Goal: Task Accomplishment & Management: Complete application form

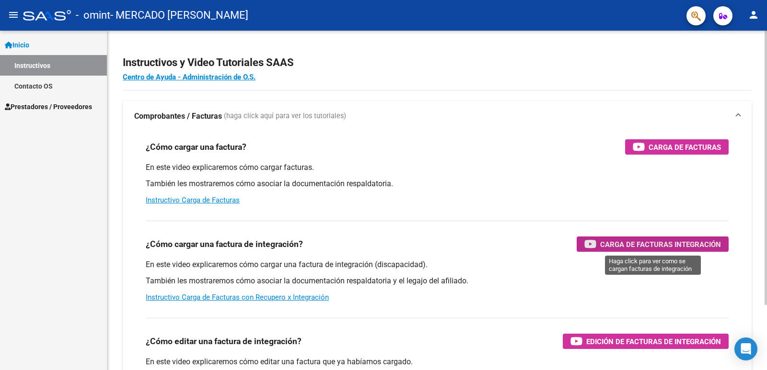
click at [648, 245] on span "Carga de Facturas Integración" at bounding box center [660, 245] width 121 height 12
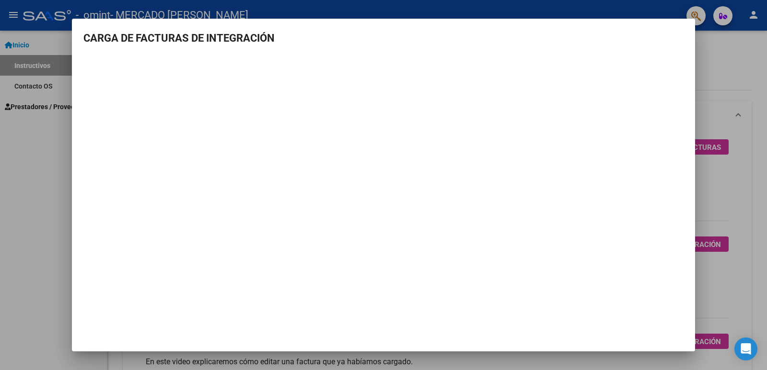
click at [733, 280] on div at bounding box center [383, 185] width 767 height 370
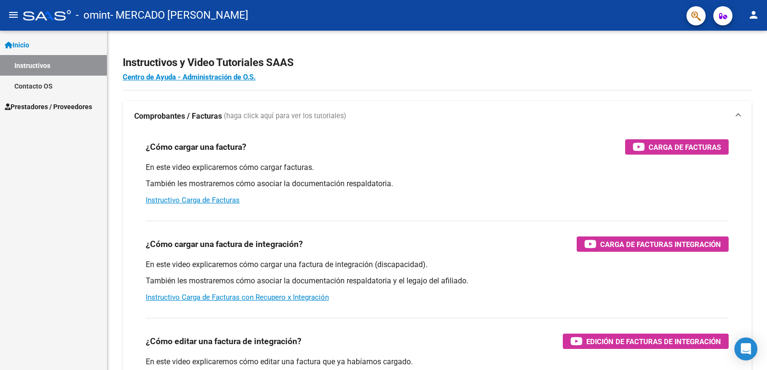
click at [82, 106] on span "Prestadores / Proveedores" at bounding box center [48, 107] width 87 height 11
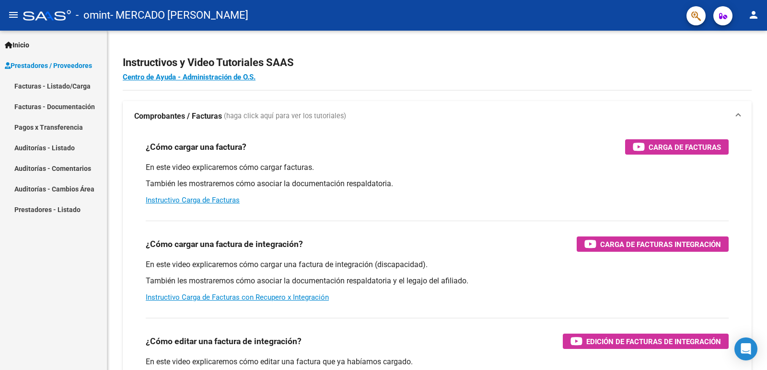
click at [69, 87] on link "Facturas - Listado/Carga" at bounding box center [53, 86] width 107 height 21
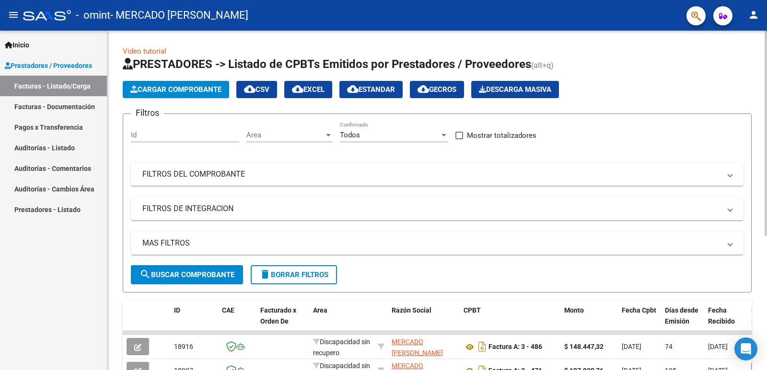
click at [168, 92] on span "Cargar Comprobante" at bounding box center [175, 89] width 91 height 9
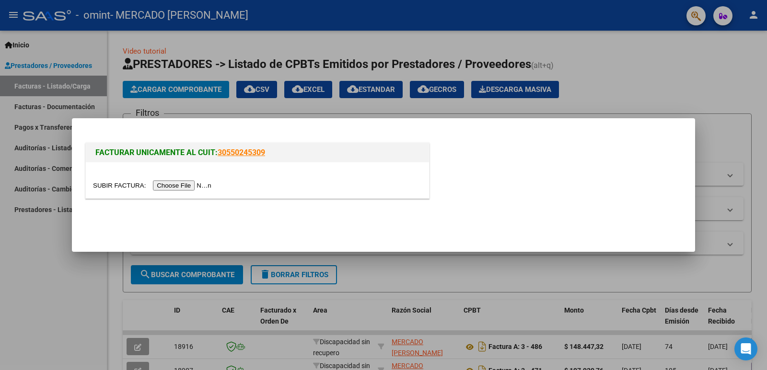
click at [615, 80] on div at bounding box center [383, 185] width 767 height 370
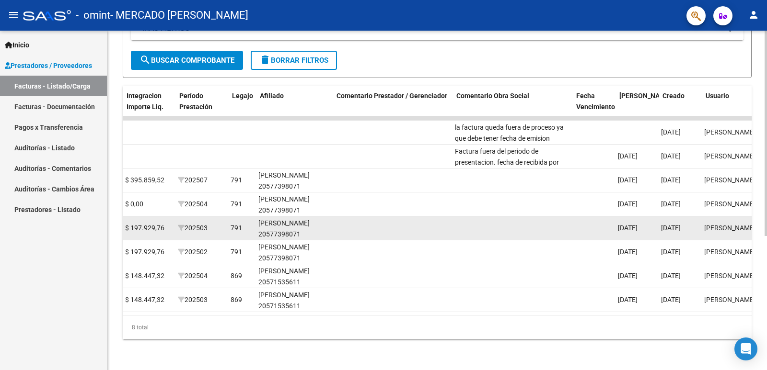
scroll to position [0, 1192]
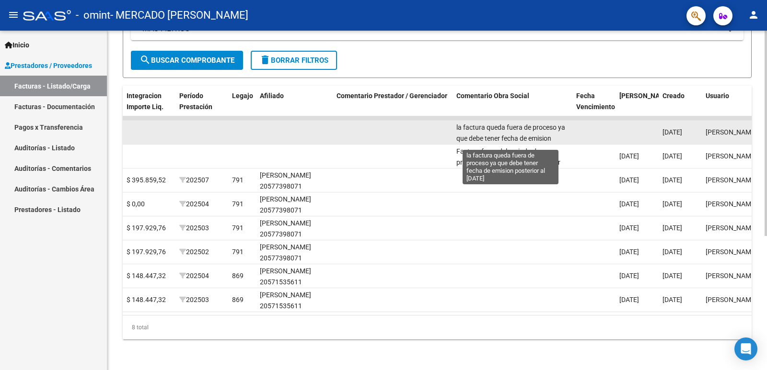
click at [542, 130] on span "la factura queda fuera de proceso ya que debe tener fecha de emision posterior …" at bounding box center [510, 139] width 109 height 30
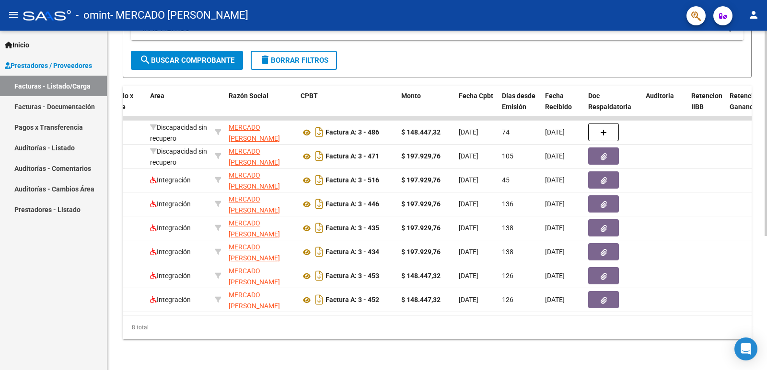
scroll to position [0, 0]
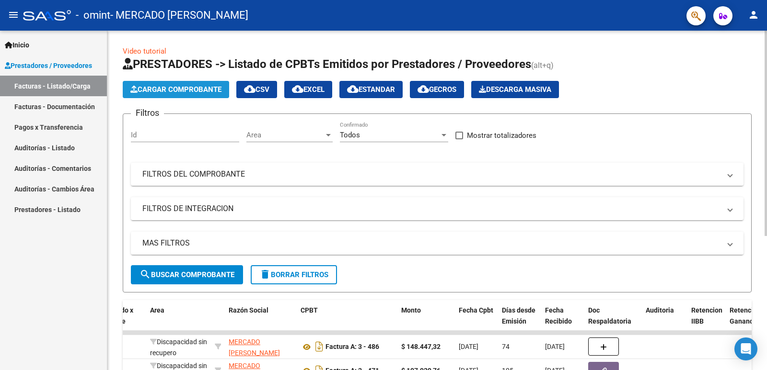
click at [177, 87] on span "Cargar Comprobante" at bounding box center [175, 89] width 91 height 9
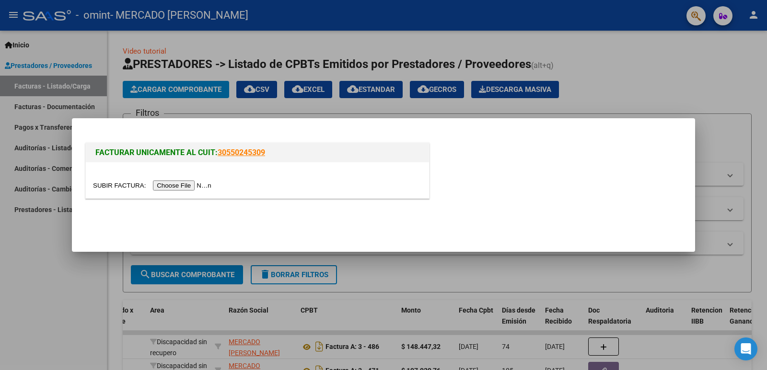
click at [179, 186] on input "file" at bounding box center [153, 186] width 121 height 10
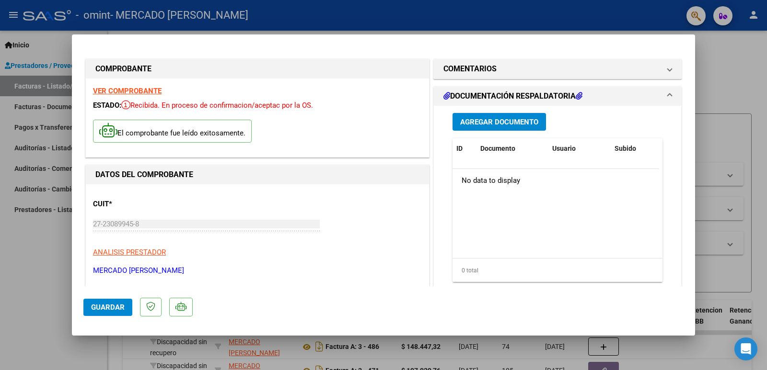
click at [482, 122] on span "Agregar Documento" at bounding box center [499, 122] width 78 height 9
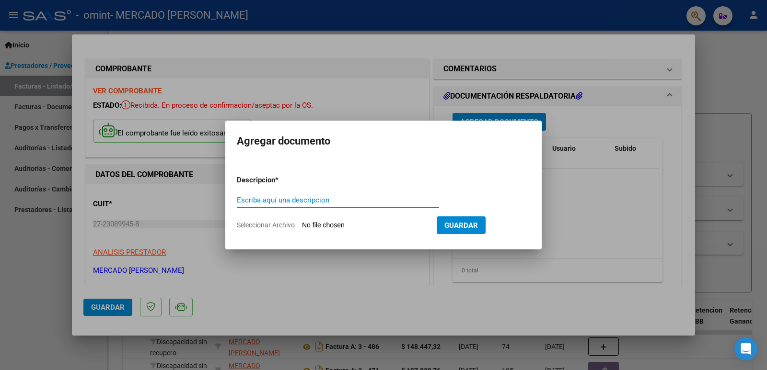
click at [317, 198] on input "Escriba aquí una descripcion" at bounding box center [338, 200] width 202 height 9
type input "planilla asistencia agosto"
click at [338, 226] on input "Seleccionar Archivo" at bounding box center [365, 225] width 127 height 9
type input "C:\fakepath\planilla [PERSON_NAME].pdf"
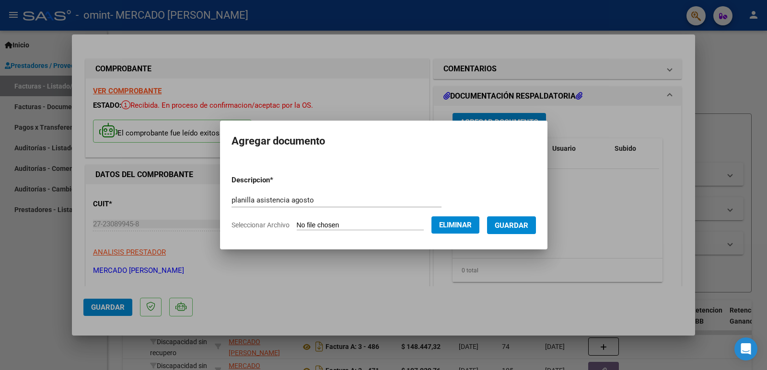
click at [462, 226] on span "Eliminar" at bounding box center [455, 225] width 33 height 9
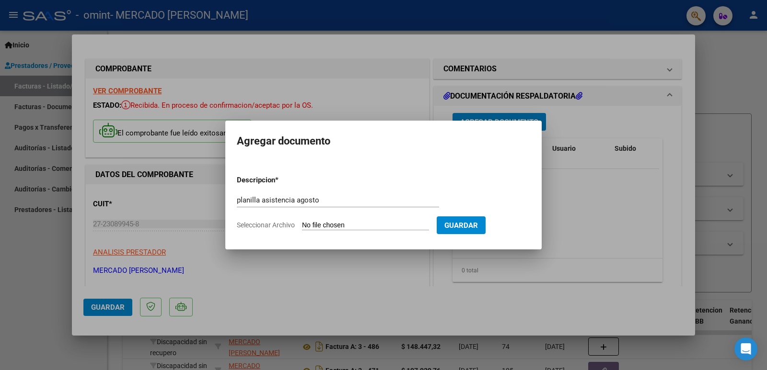
click at [391, 227] on input "Seleccionar Archivo" at bounding box center [365, 225] width 127 height 9
type input "C:\fakepath\[PERSON_NAME].pdf"
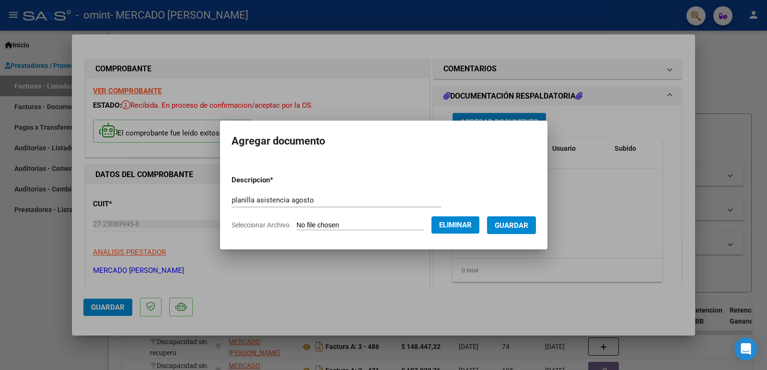
click at [524, 230] on button "Guardar" at bounding box center [511, 226] width 49 height 18
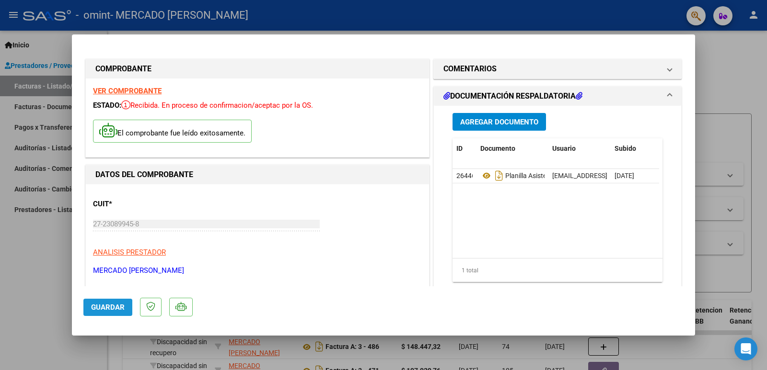
click at [97, 309] on span "Guardar" at bounding box center [108, 307] width 34 height 9
click at [107, 91] on strong "VER COMPROBANTE" at bounding box center [127, 91] width 69 height 9
click at [667, 69] on span at bounding box center [669, 68] width 4 height 11
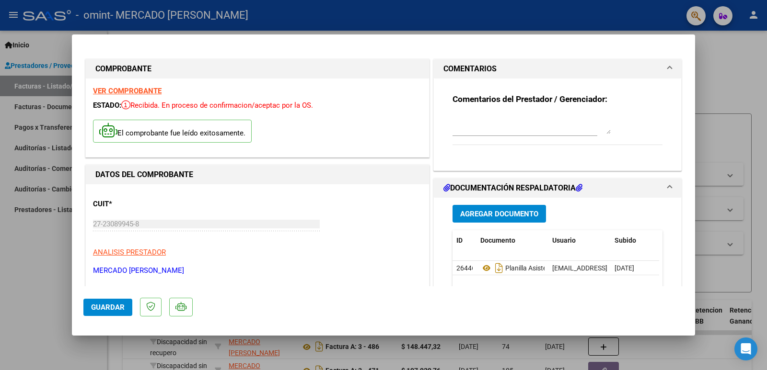
click at [667, 71] on span at bounding box center [669, 68] width 4 height 11
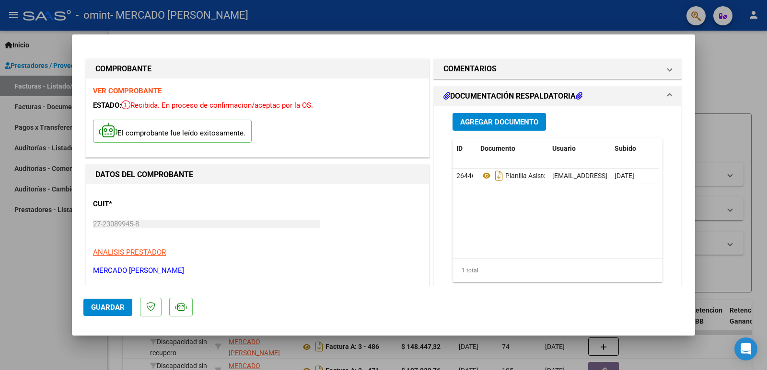
click at [700, 49] on div at bounding box center [383, 185] width 767 height 370
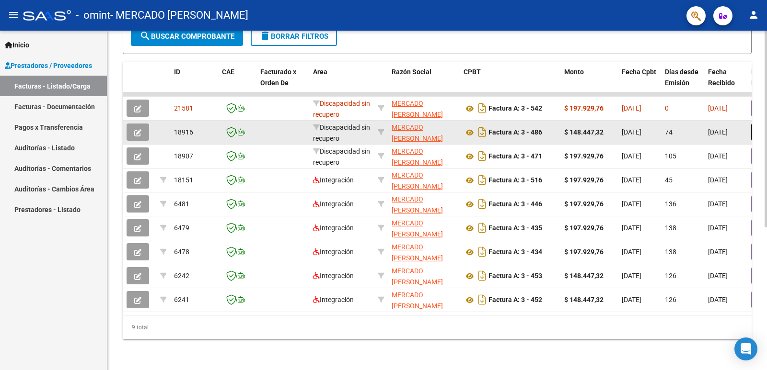
click at [134, 133] on icon "button" at bounding box center [137, 132] width 7 height 7
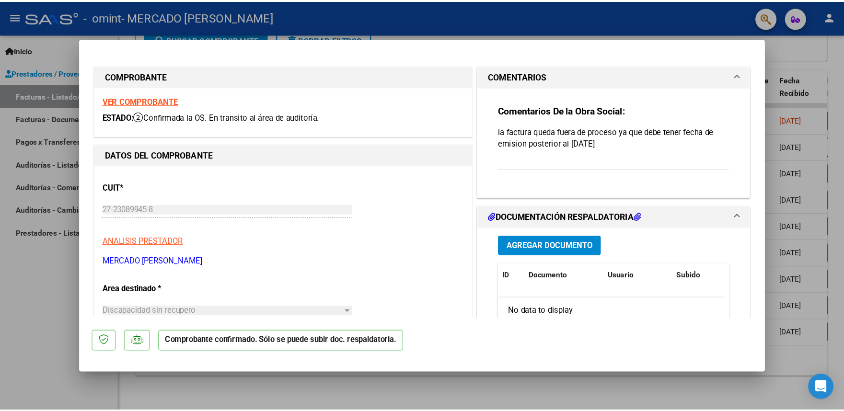
scroll to position [205, 0]
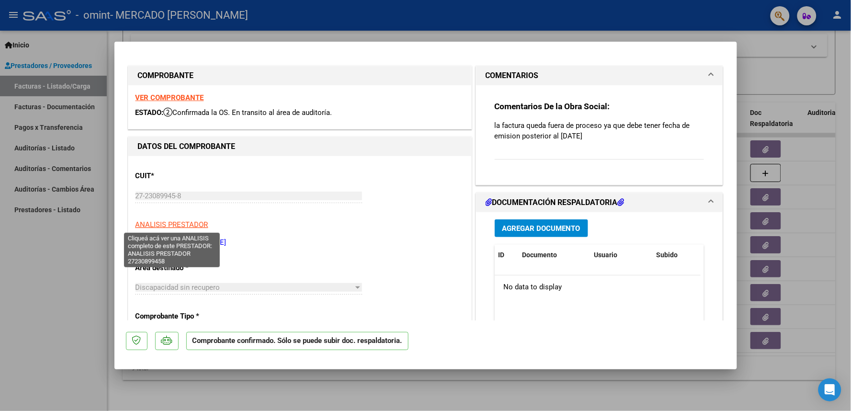
click at [194, 225] on span "ANALISIS PRESTADOR" at bounding box center [172, 224] width 73 height 9
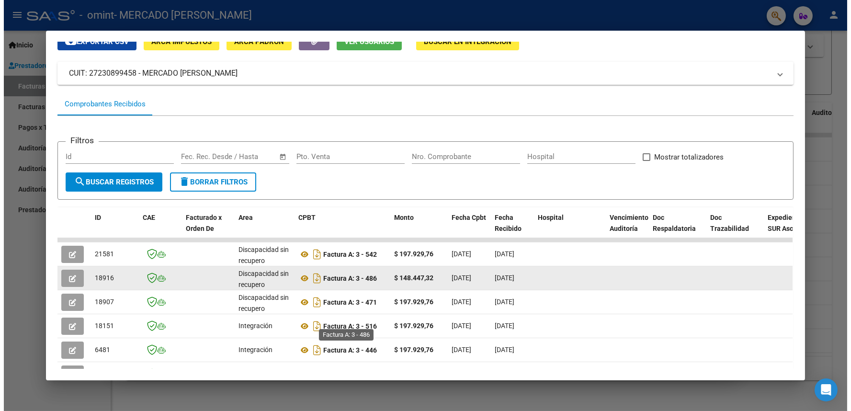
scroll to position [53, 0]
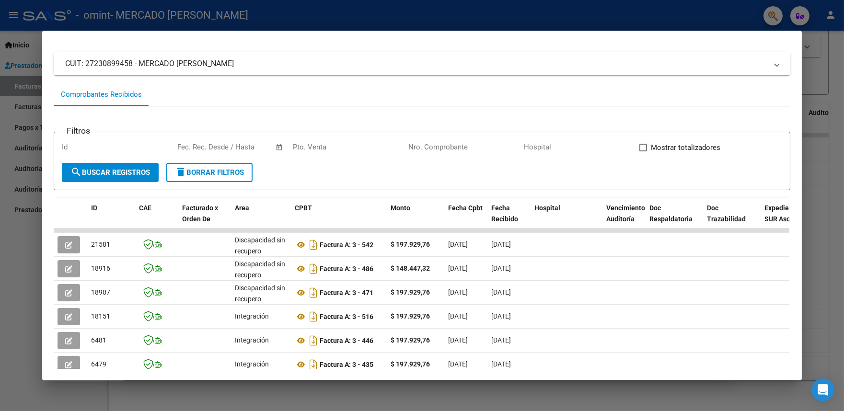
click at [392, 1] on div at bounding box center [422, 205] width 844 height 411
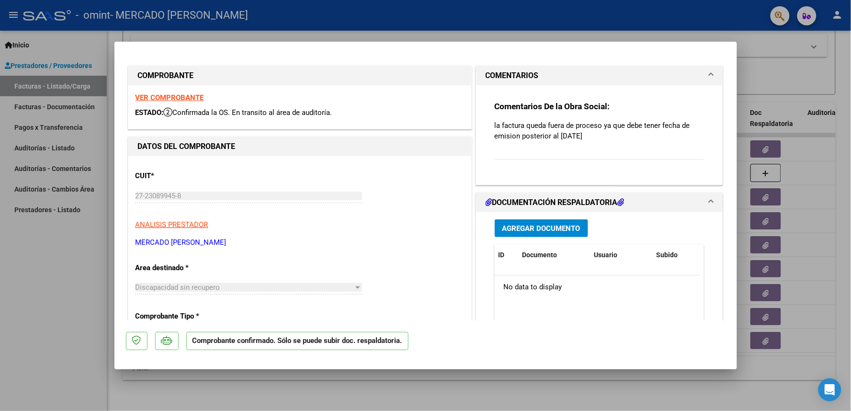
click at [103, 59] on div at bounding box center [425, 205] width 851 height 411
type input "$ 0,00"
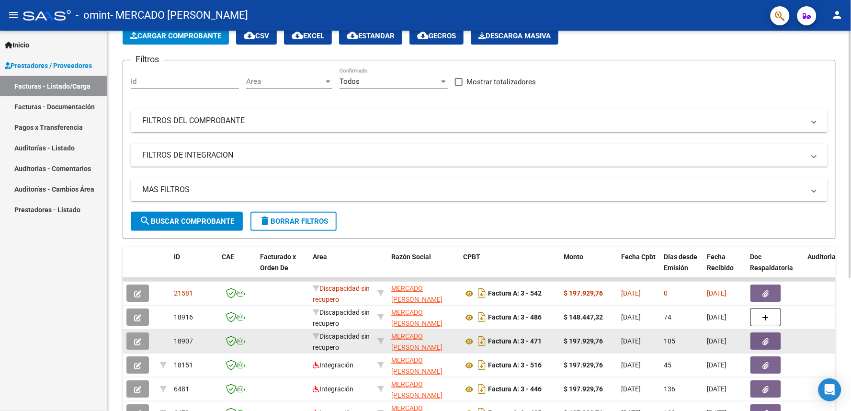
scroll to position [0, 0]
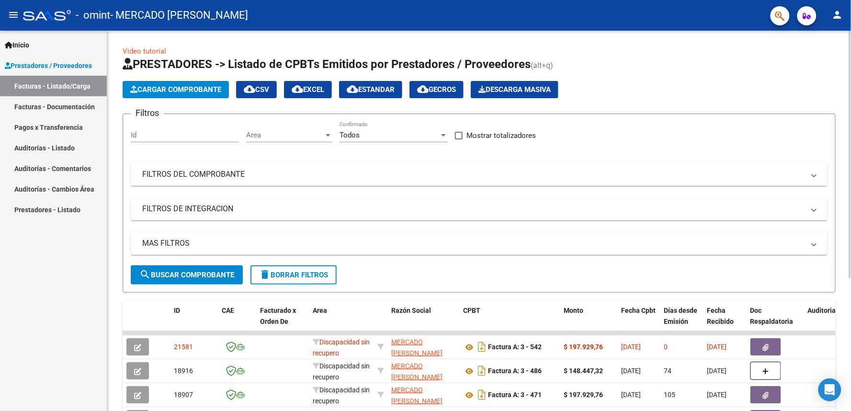
click at [190, 92] on span "Cargar Comprobante" at bounding box center [175, 89] width 91 height 9
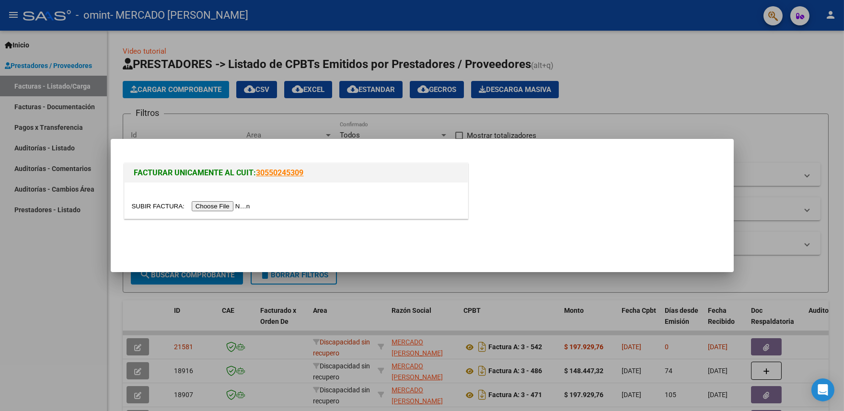
click at [236, 207] on input "file" at bounding box center [192, 206] width 121 height 10
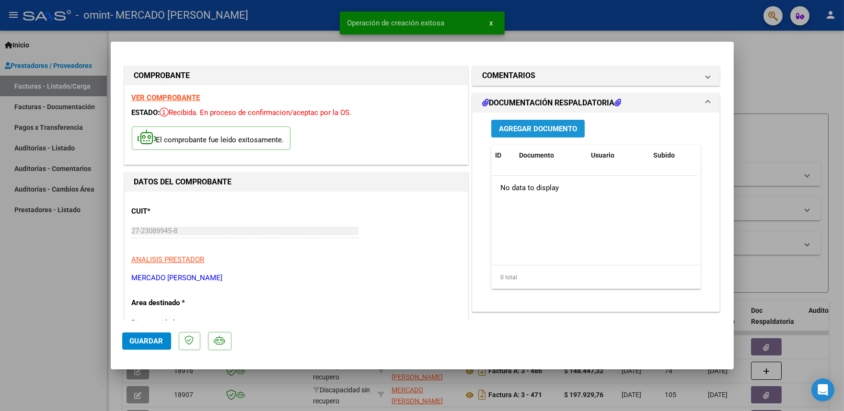
click at [559, 131] on span "Agregar Documento" at bounding box center [538, 129] width 78 height 9
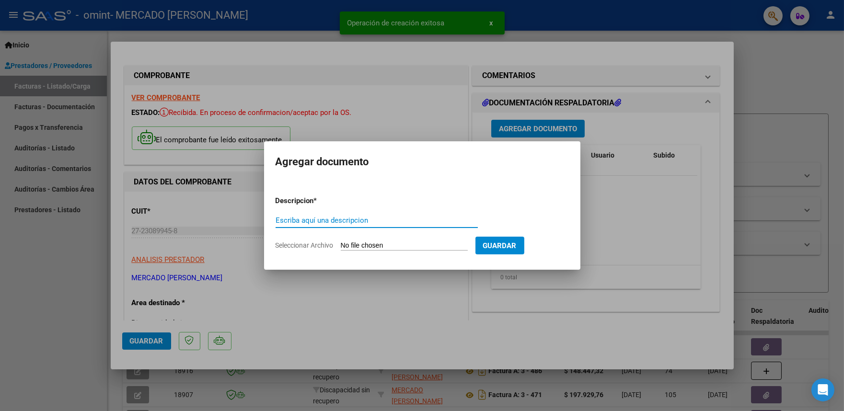
click at [380, 247] on input "Seleccionar Archivo" at bounding box center [404, 245] width 127 height 9
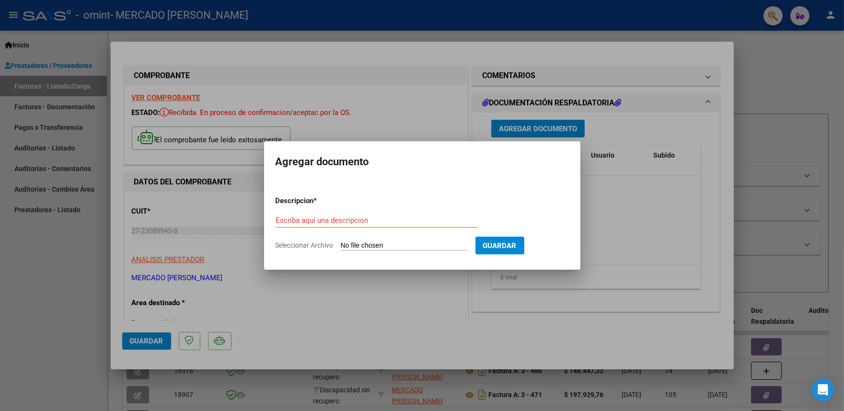
click at [372, 247] on input "Seleccionar Archivo" at bounding box center [404, 245] width 127 height 9
type input "C:\fakepath\[PERSON_NAME] (1).pdf"
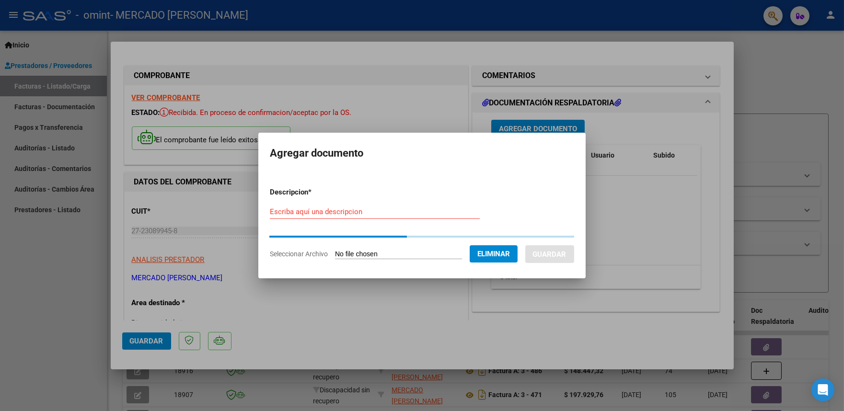
click at [335, 214] on input "Escriba aquí una descripcion" at bounding box center [375, 211] width 210 height 9
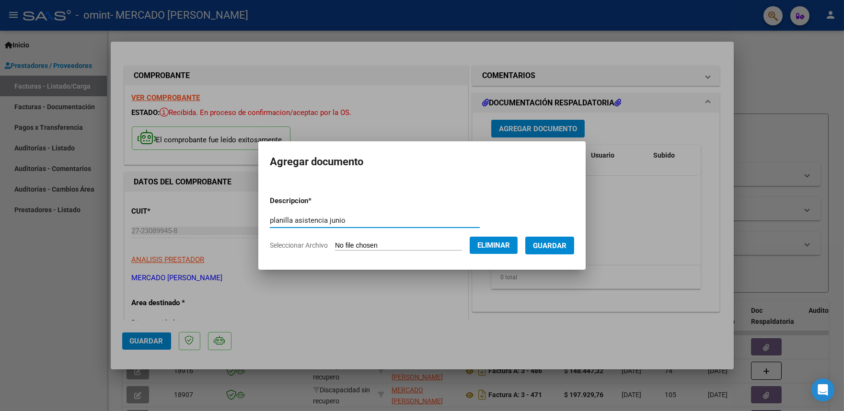
type input "planilla asistencia junio"
click at [563, 246] on span "Guardar" at bounding box center [550, 245] width 34 height 9
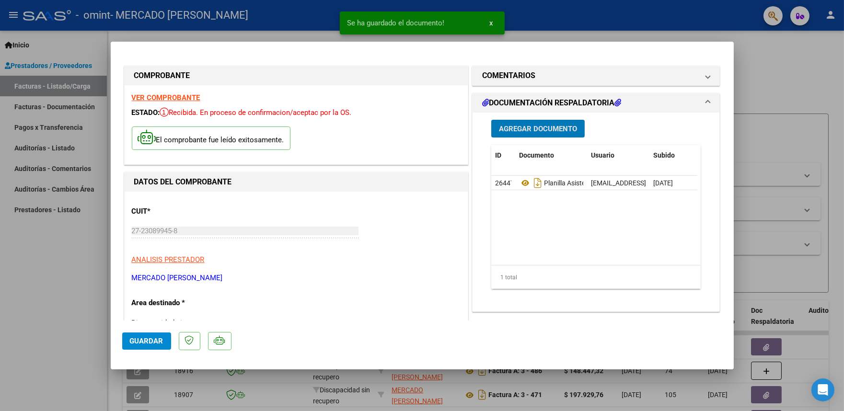
click at [142, 342] on span "Guardar" at bounding box center [147, 341] width 34 height 9
click at [766, 124] on div at bounding box center [422, 205] width 844 height 411
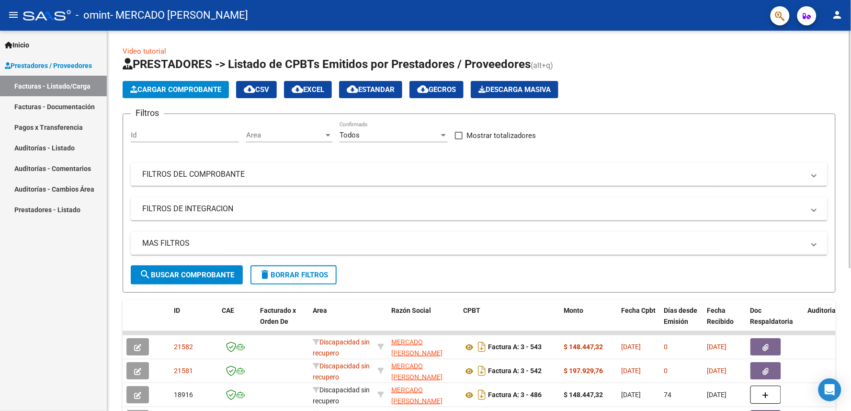
scroll to position [106, 0]
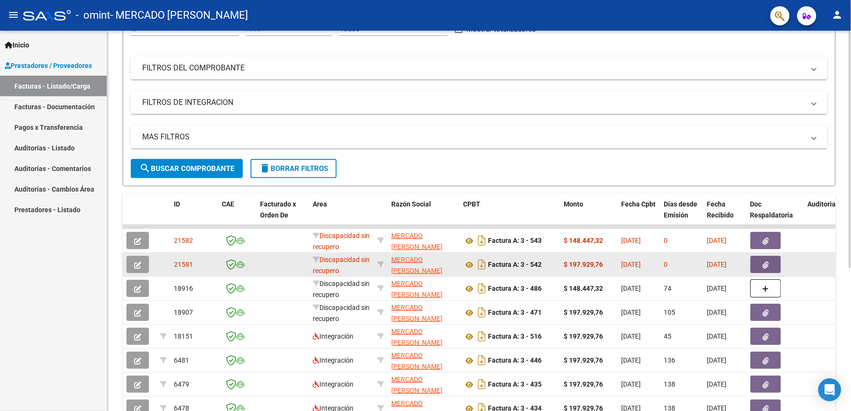
click at [580, 259] on div "$ 197.929,76" at bounding box center [589, 264] width 50 height 11
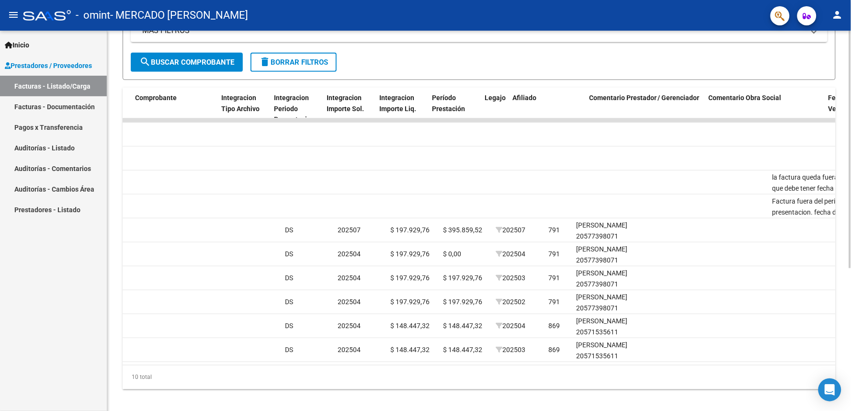
scroll to position [0, 957]
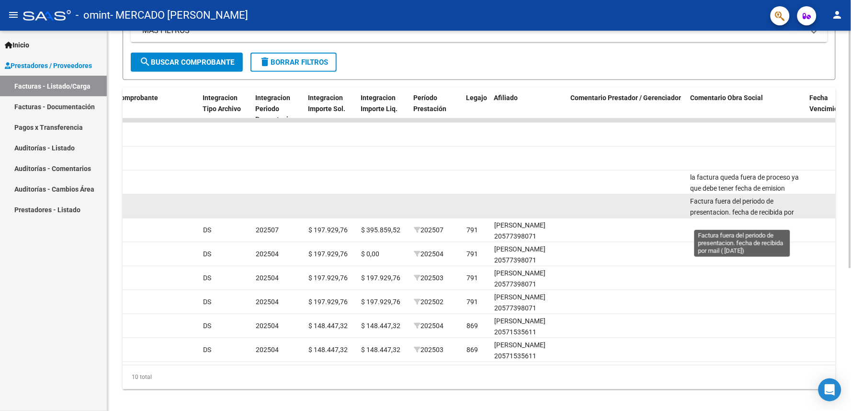
click at [766, 203] on span "Factura fuera del periodo de presentacion. fecha de recibida por mail ( [DATE])" at bounding box center [743, 212] width 104 height 30
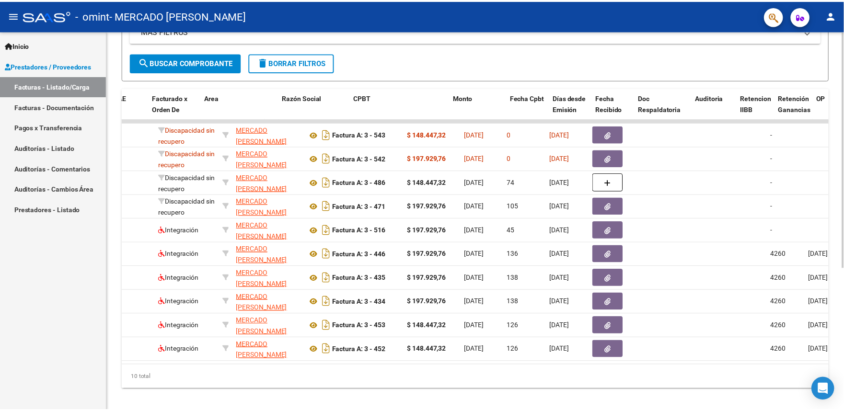
scroll to position [0, 96]
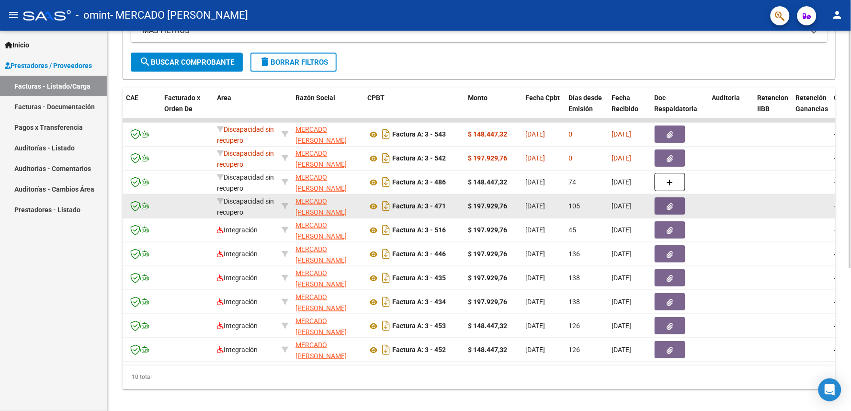
click at [252, 207] on div "Discapacidad sin recupero" at bounding box center [245, 206] width 57 height 20
click at [312, 202] on span "MERCADO [PERSON_NAME]" at bounding box center [321, 206] width 51 height 19
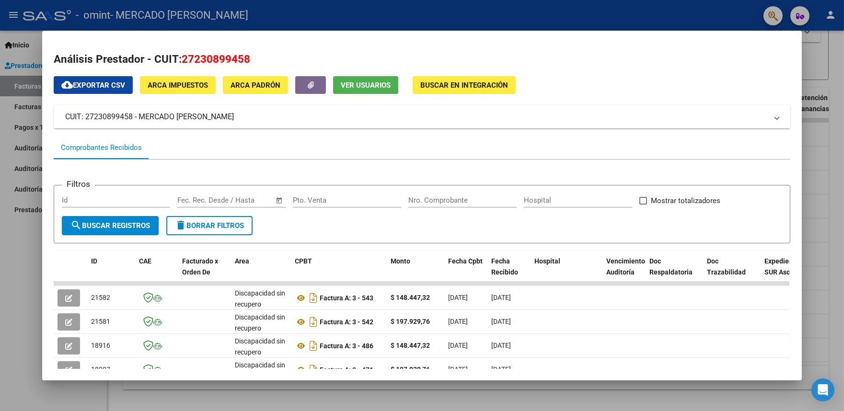
click at [241, 120] on mat-panel-title "CUIT: 27230899458 - MERCADO [PERSON_NAME]" at bounding box center [416, 116] width 702 height 11
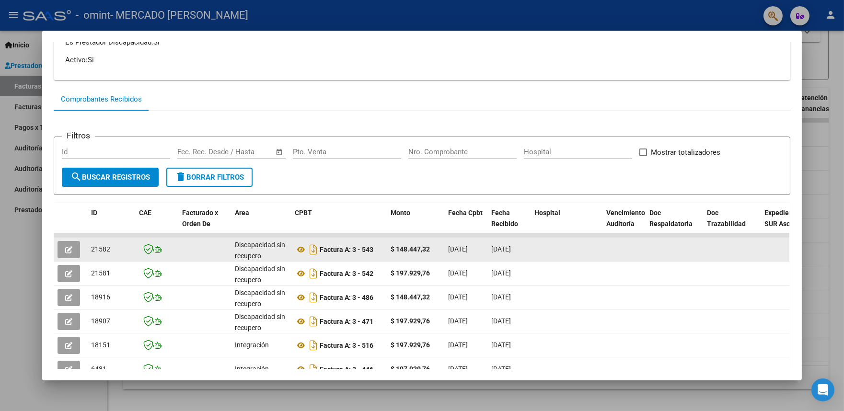
scroll to position [160, 0]
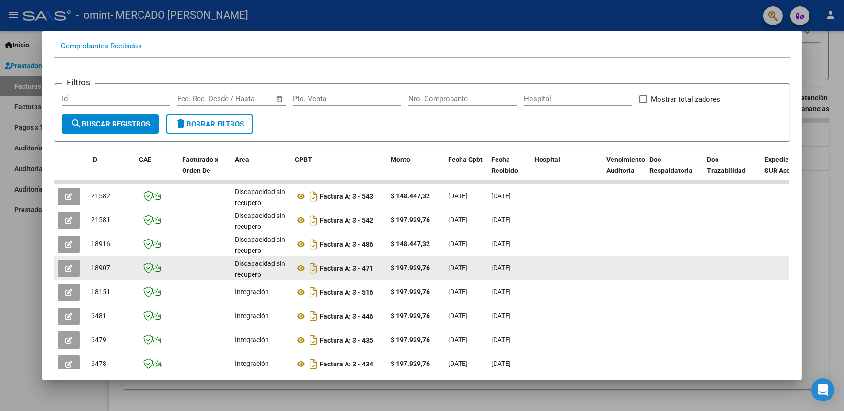
click at [539, 267] on div at bounding box center [566, 268] width 64 height 11
click at [65, 266] on icon "button" at bounding box center [68, 268] width 7 height 7
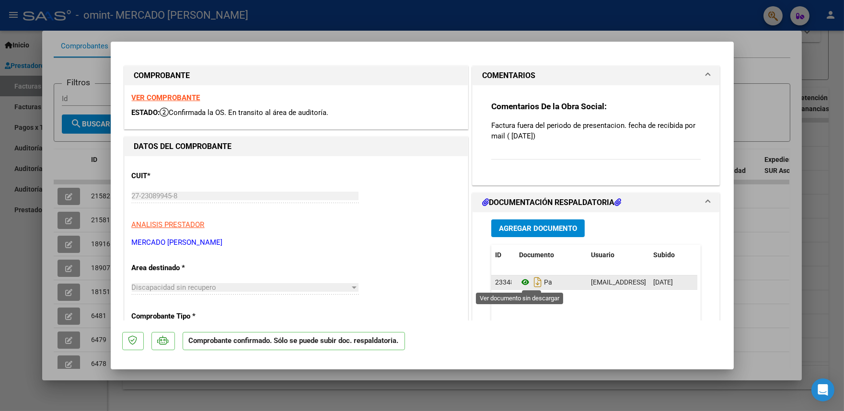
click at [519, 284] on icon at bounding box center [525, 281] width 12 height 11
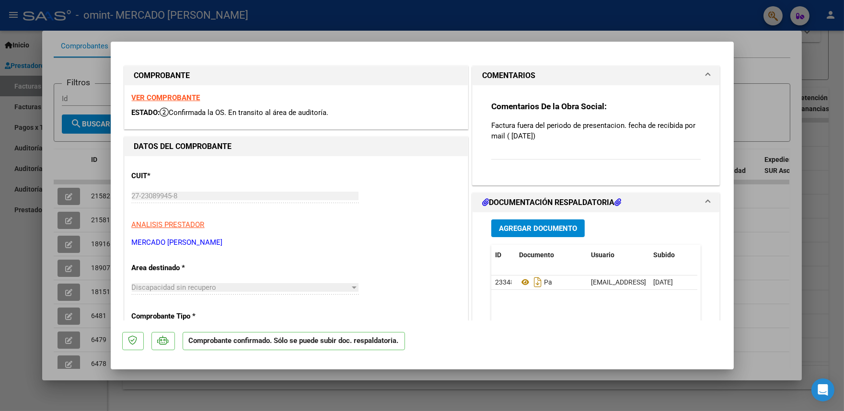
click at [750, 127] on div at bounding box center [422, 205] width 844 height 411
type input "$ 0,00"
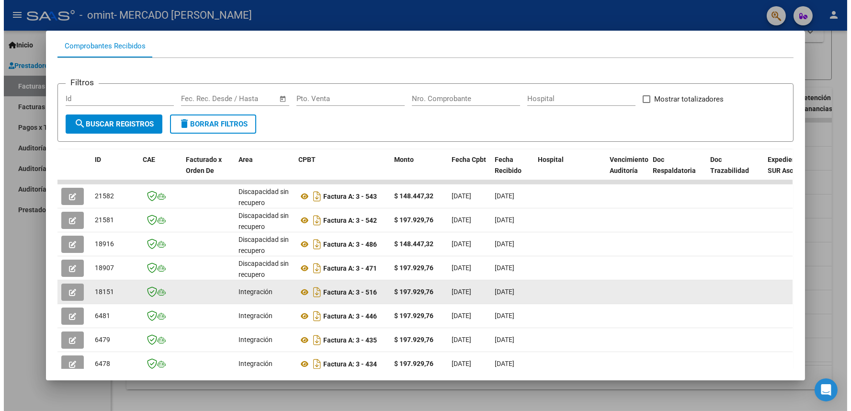
scroll to position [0, 0]
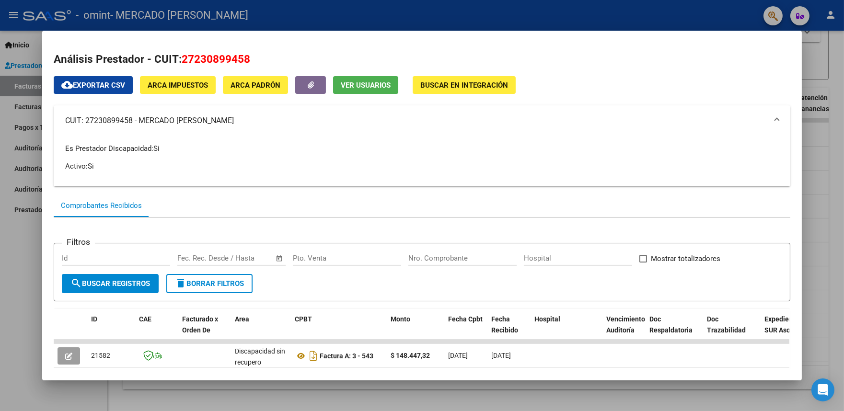
click at [461, 370] on div at bounding box center [422, 205] width 844 height 411
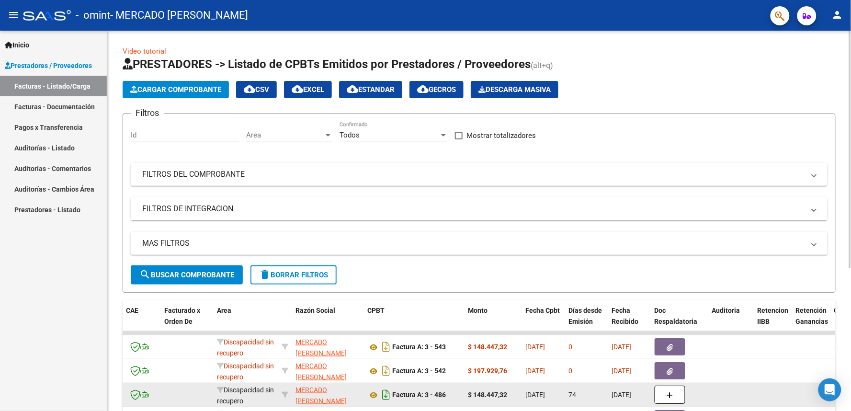
scroll to position [106, 0]
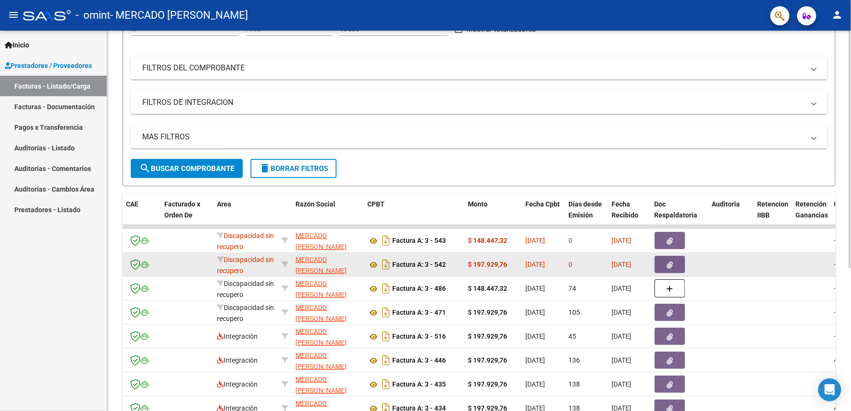
click at [698, 264] on div at bounding box center [680, 264] width 50 height 17
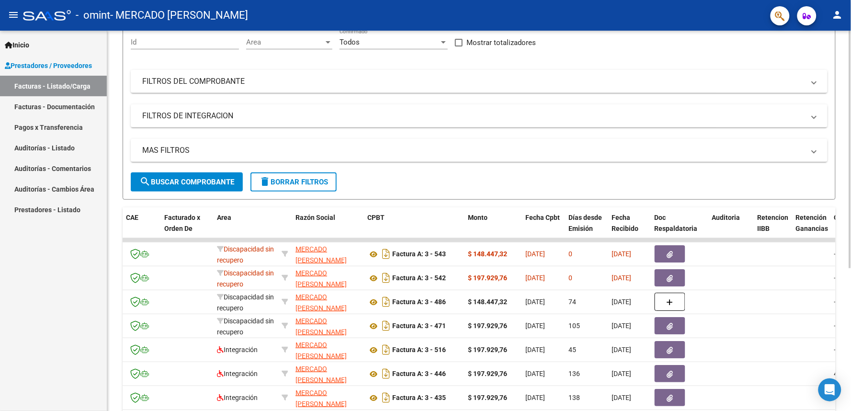
scroll to position [53, 0]
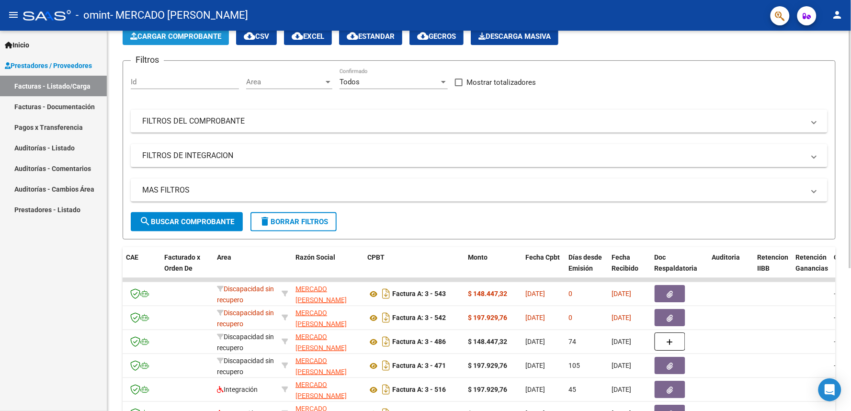
click at [174, 37] on span "Cargar Comprobante" at bounding box center [175, 36] width 91 height 9
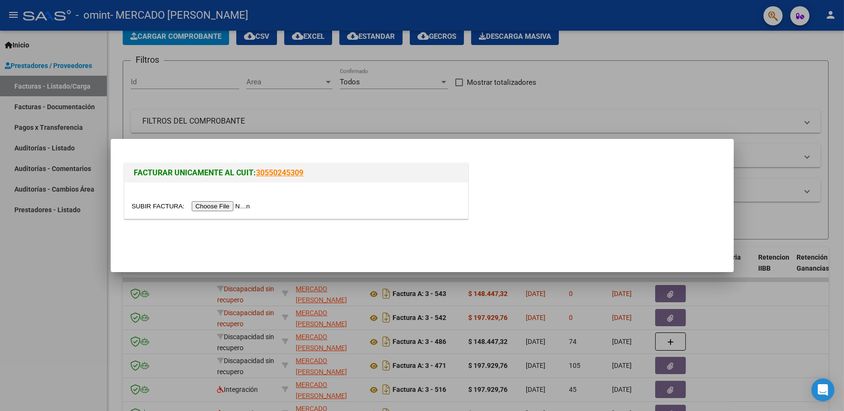
click at [246, 207] on input "file" at bounding box center [192, 206] width 121 height 10
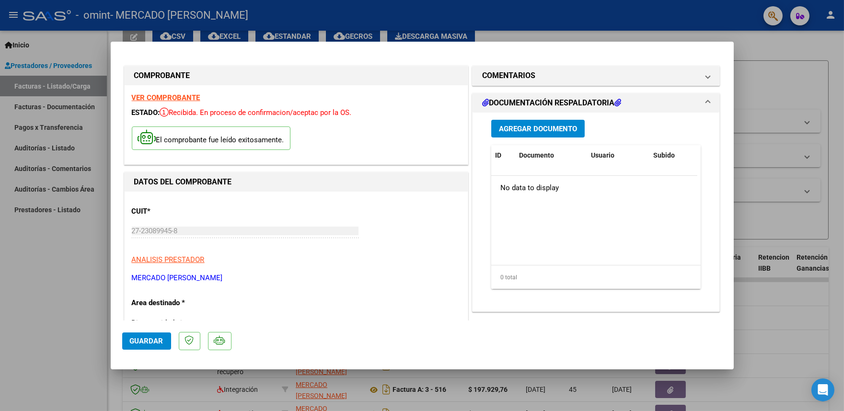
click at [543, 128] on span "Agregar Documento" at bounding box center [538, 129] width 78 height 9
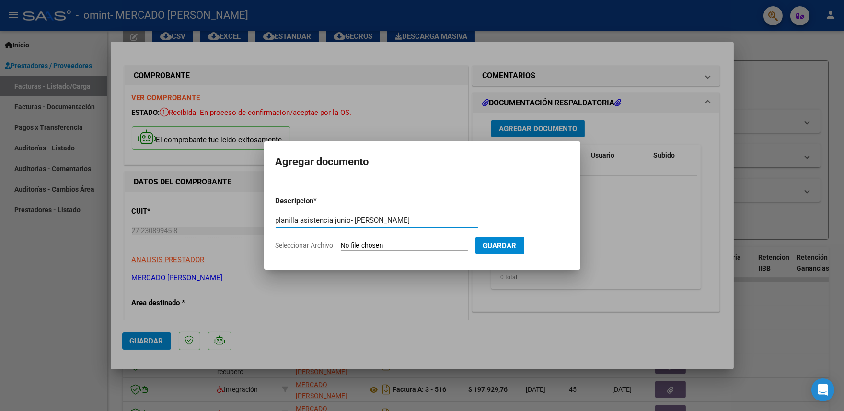
type input "planilla asistencia junio- [PERSON_NAME]"
click at [430, 247] on input "Seleccionar Archivo" at bounding box center [404, 245] width 127 height 9
type input "C:\fakepath\Omint (1).pdf"
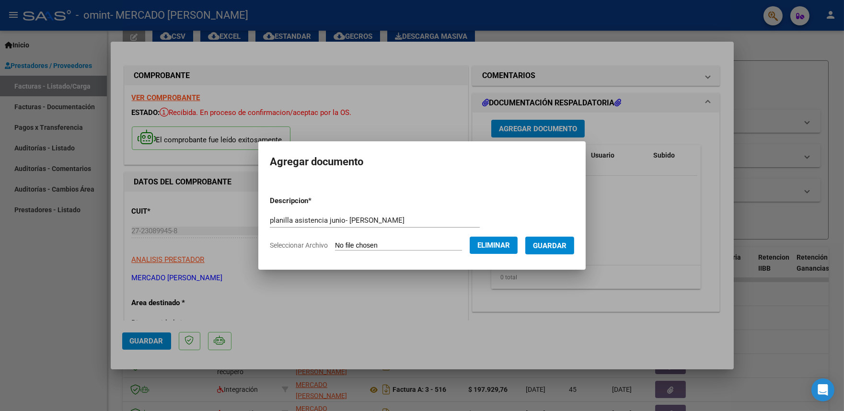
click at [557, 251] on button "Guardar" at bounding box center [549, 246] width 49 height 18
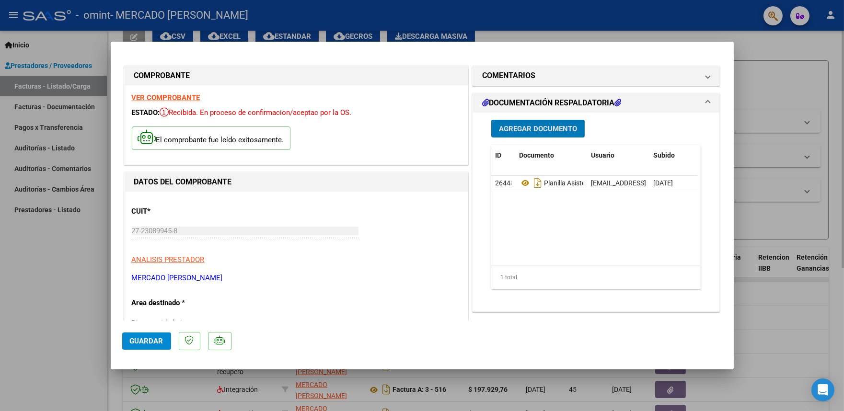
click at [766, 293] on div at bounding box center [422, 205] width 844 height 411
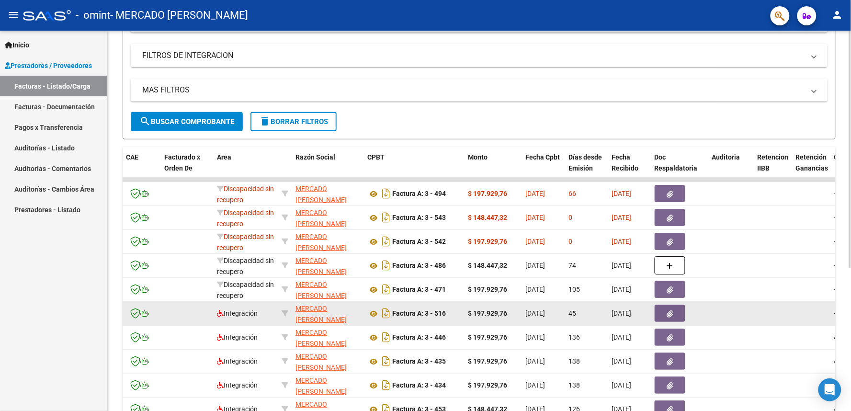
scroll to position [213, 0]
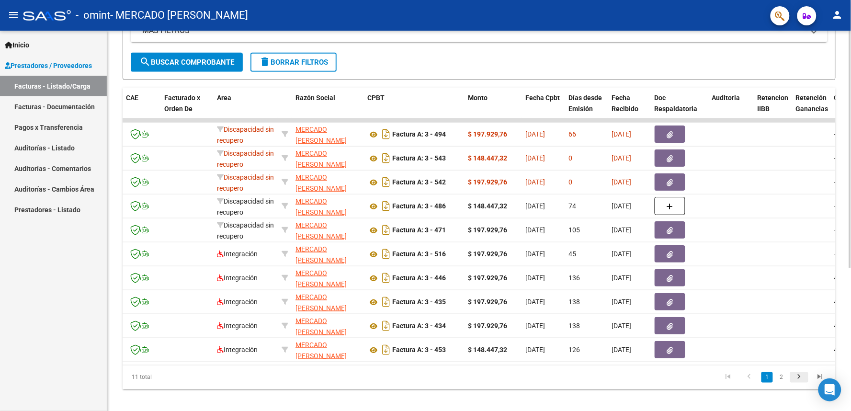
click at [766, 370] on icon "go to next page" at bounding box center [799, 378] width 12 height 11
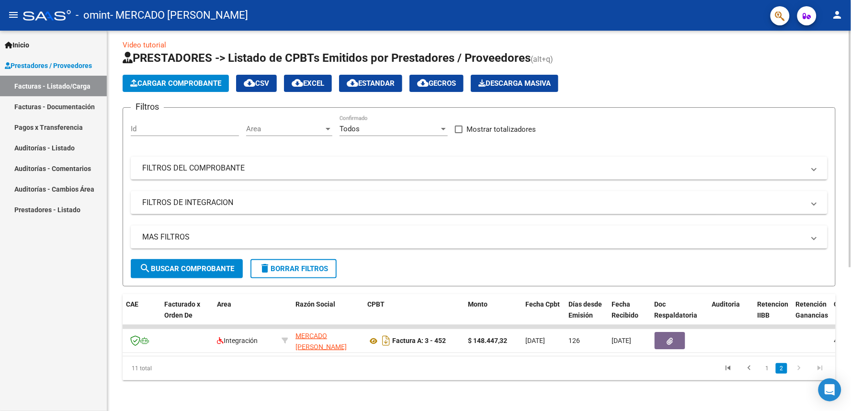
scroll to position [13, 0]
click at [749, 370] on icon "go to previous page" at bounding box center [750, 369] width 12 height 11
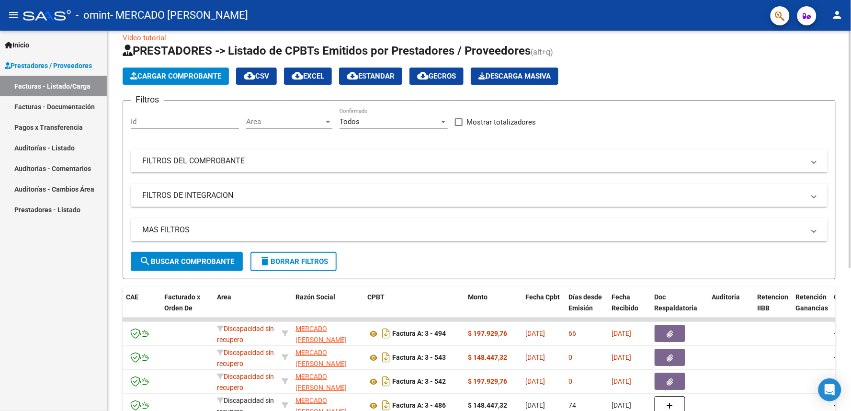
click at [185, 75] on span "Cargar Comprobante" at bounding box center [175, 76] width 91 height 9
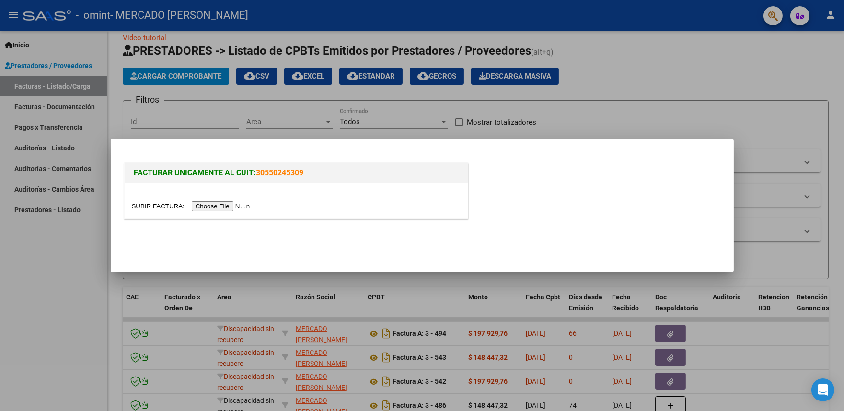
click at [235, 208] on input "file" at bounding box center [192, 206] width 121 height 10
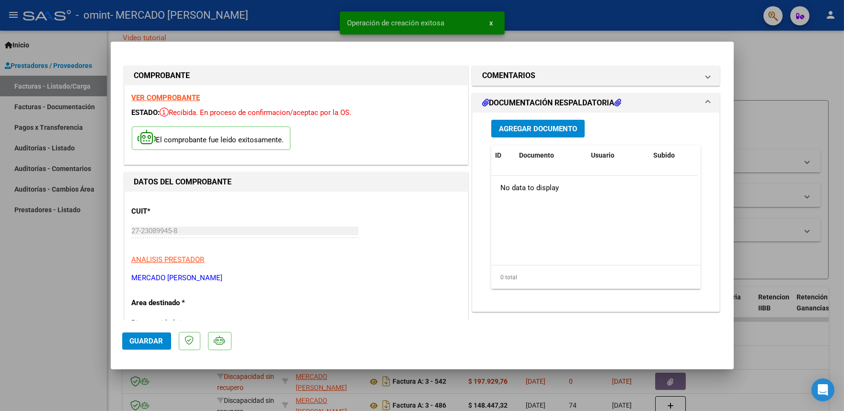
click at [562, 127] on span "Agregar Documento" at bounding box center [538, 129] width 78 height 9
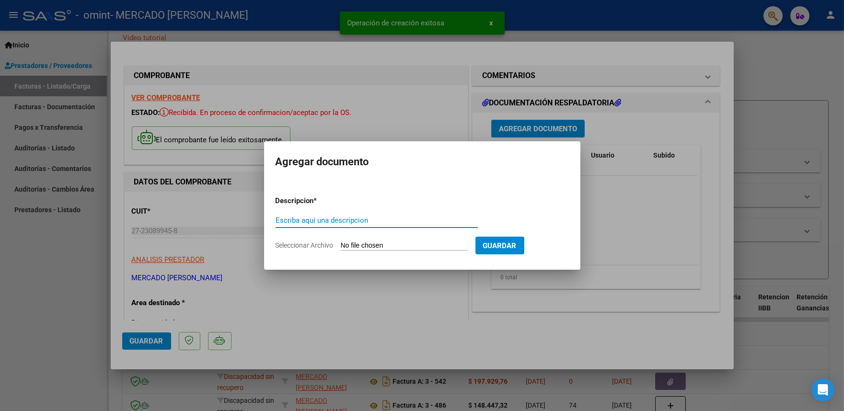
click at [357, 221] on input "Escriba aquí una descripcion" at bounding box center [376, 220] width 202 height 9
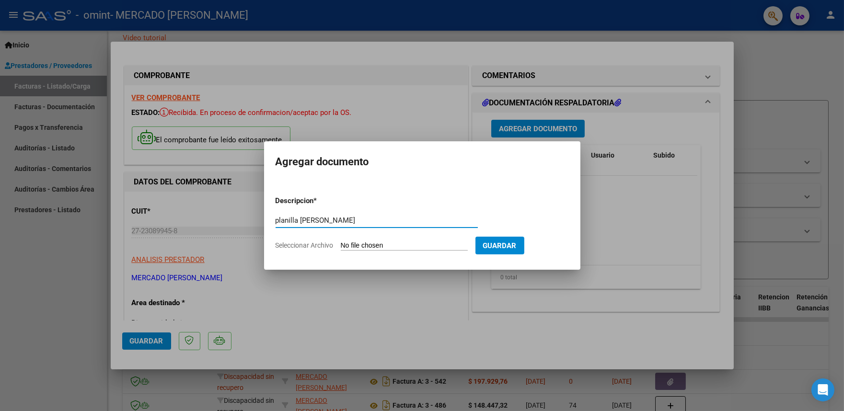
type input "planilla [PERSON_NAME]"
click at [373, 242] on input "Seleccionar Archivo" at bounding box center [404, 245] width 127 height 9
type input "C:\fakepath\[PERSON_NAME] (3).pdf"
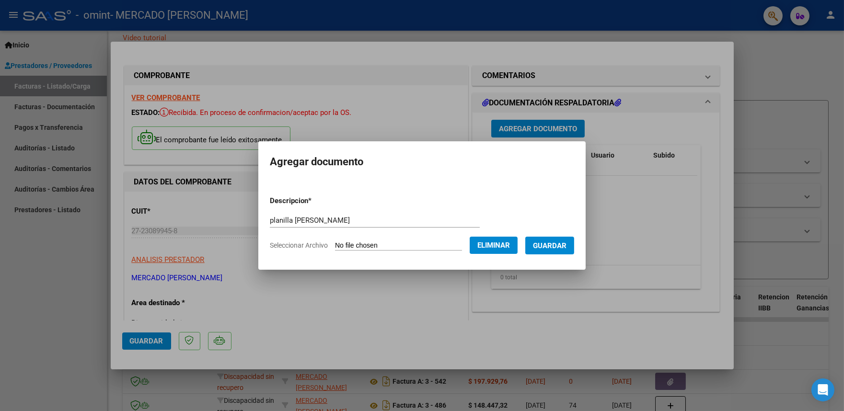
click at [566, 246] on span "Guardar" at bounding box center [550, 245] width 34 height 9
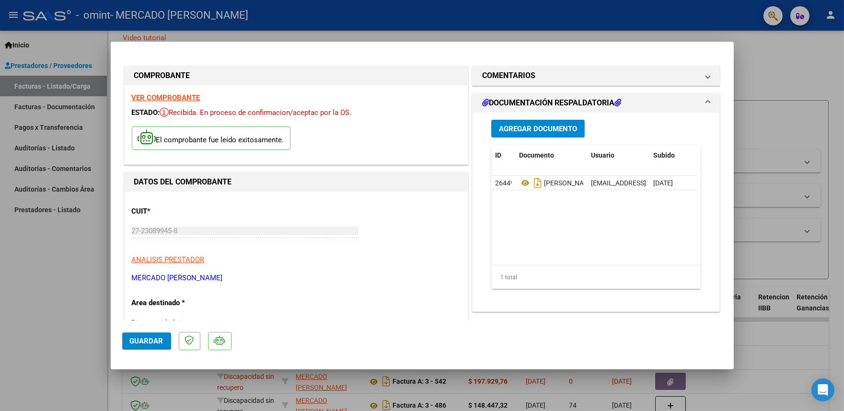
click at [766, 333] on div at bounding box center [422, 205] width 844 height 411
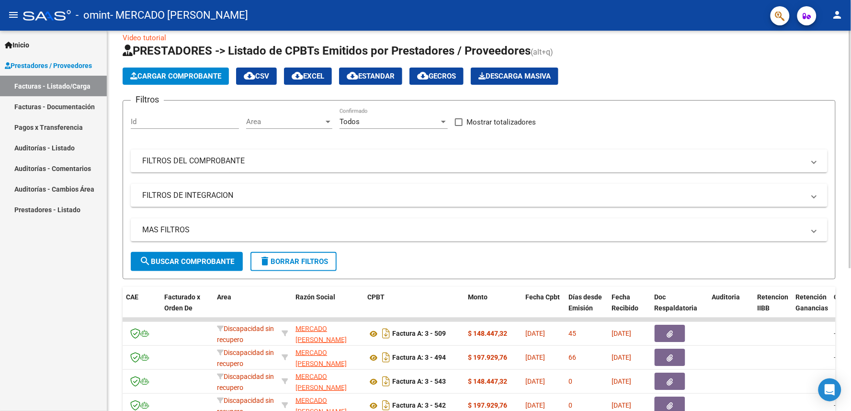
scroll to position [0, 0]
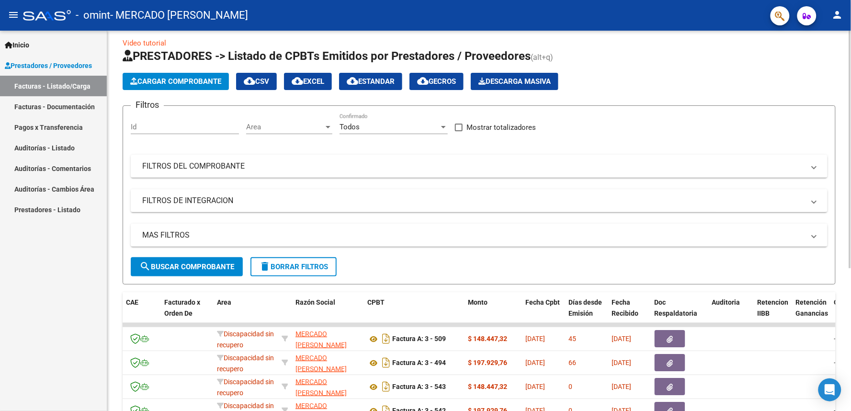
click at [178, 85] on button "Cargar Comprobante" at bounding box center [176, 81] width 106 height 17
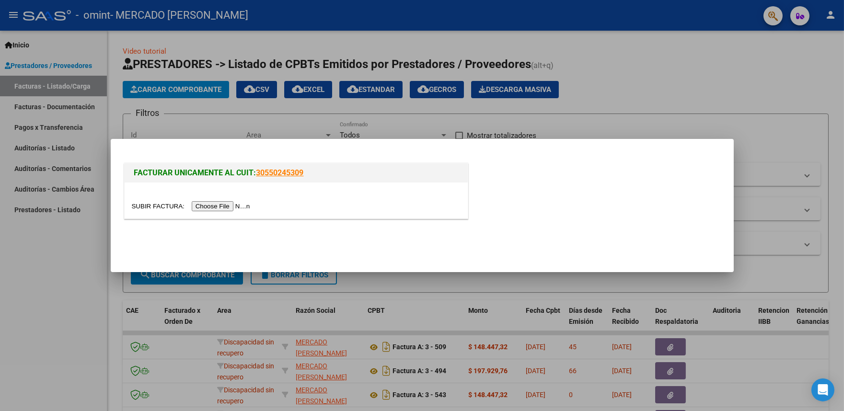
click at [217, 205] on input "file" at bounding box center [192, 206] width 121 height 10
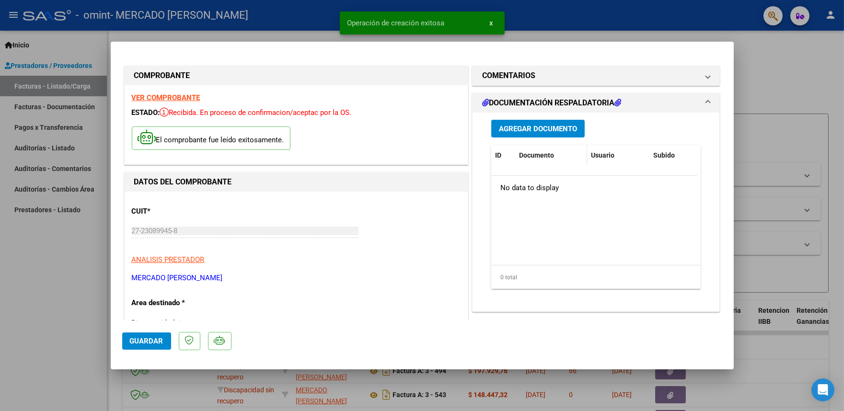
click at [535, 149] on datatable-header-cell "Documento" at bounding box center [551, 155] width 72 height 21
click at [535, 130] on span "Agregar Documento" at bounding box center [538, 129] width 78 height 9
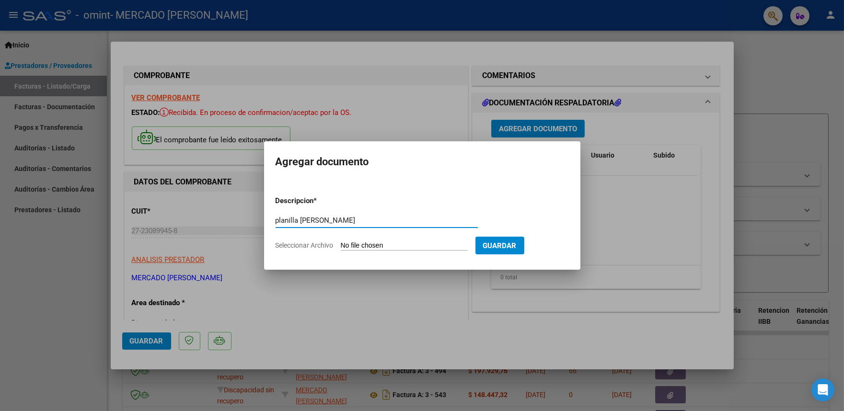
type input "planilla [PERSON_NAME]"
click at [395, 244] on input "Seleccionar Archivo" at bounding box center [404, 245] width 127 height 9
type input "C:\fakepath\[PERSON_NAME].pdf"
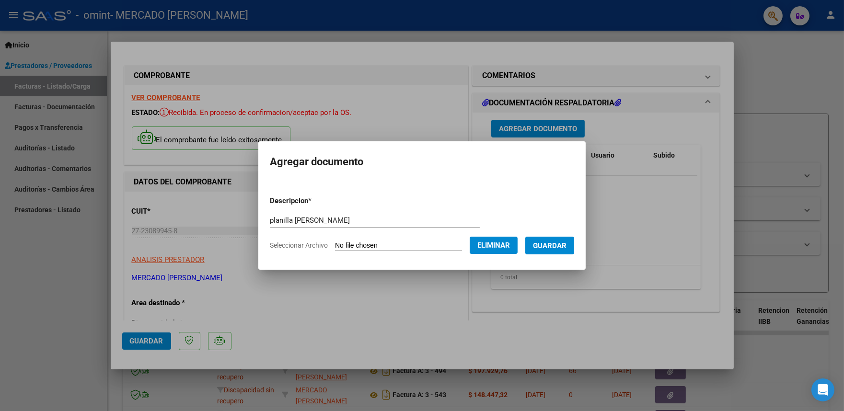
click at [559, 245] on span "Guardar" at bounding box center [550, 245] width 34 height 9
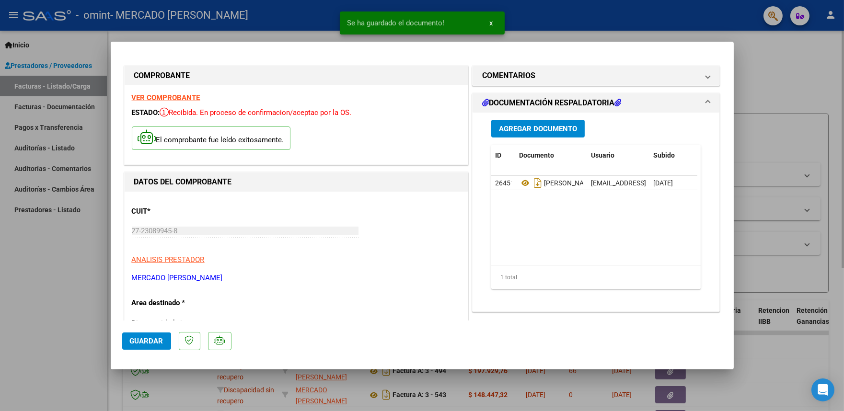
click at [766, 234] on div at bounding box center [422, 205] width 844 height 411
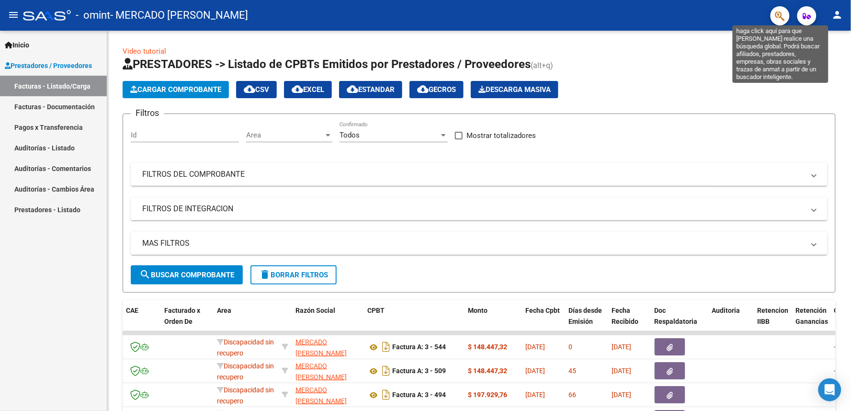
click at [766, 13] on icon "button" at bounding box center [781, 16] width 10 height 11
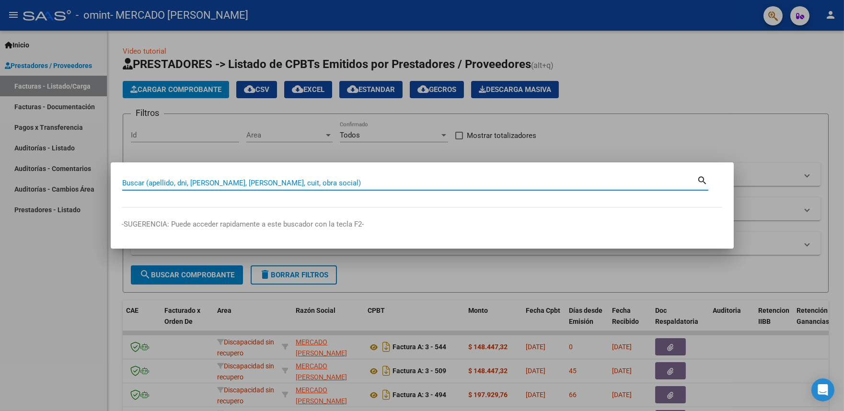
click at [766, 18] on div at bounding box center [422, 205] width 844 height 411
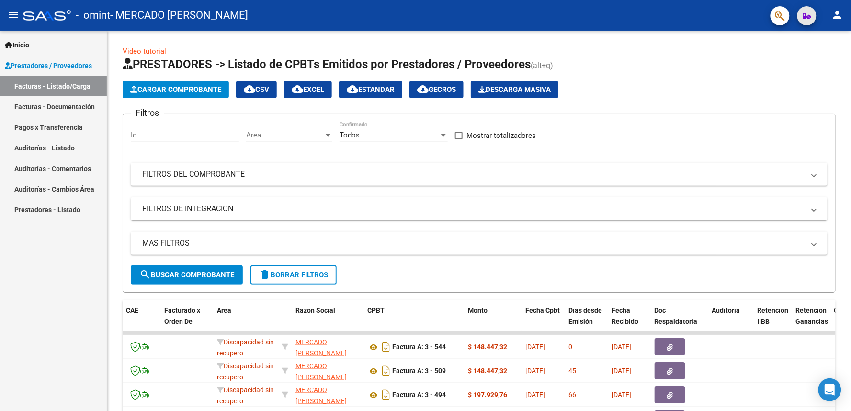
click at [766, 18] on icon "button" at bounding box center [807, 15] width 8 height 7
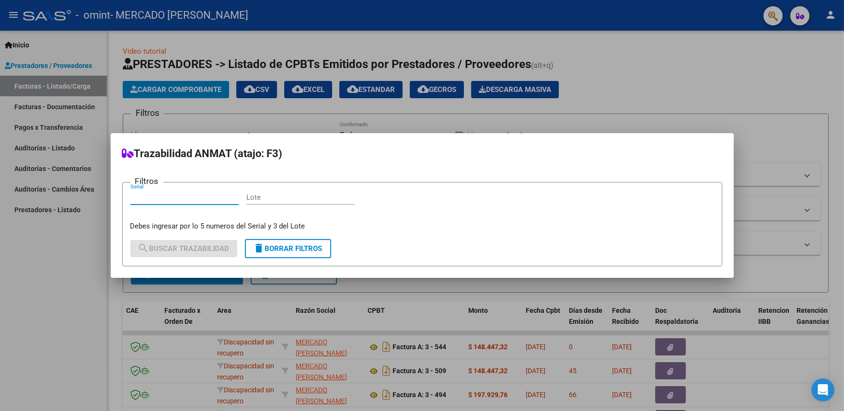
click at [766, 85] on div at bounding box center [422, 205] width 844 height 411
